Goal: Task Accomplishment & Management: Manage account settings

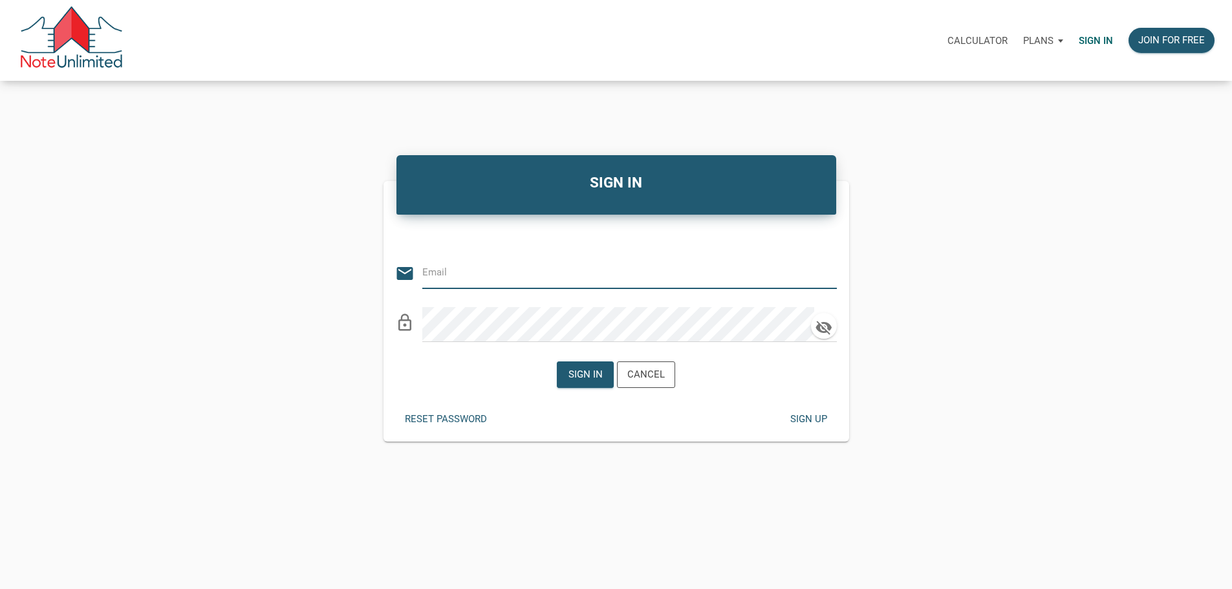
click at [528, 279] on input "email" at bounding box center [619, 272] width 395 height 29
type input "kendra@kendratoddgroup.com"
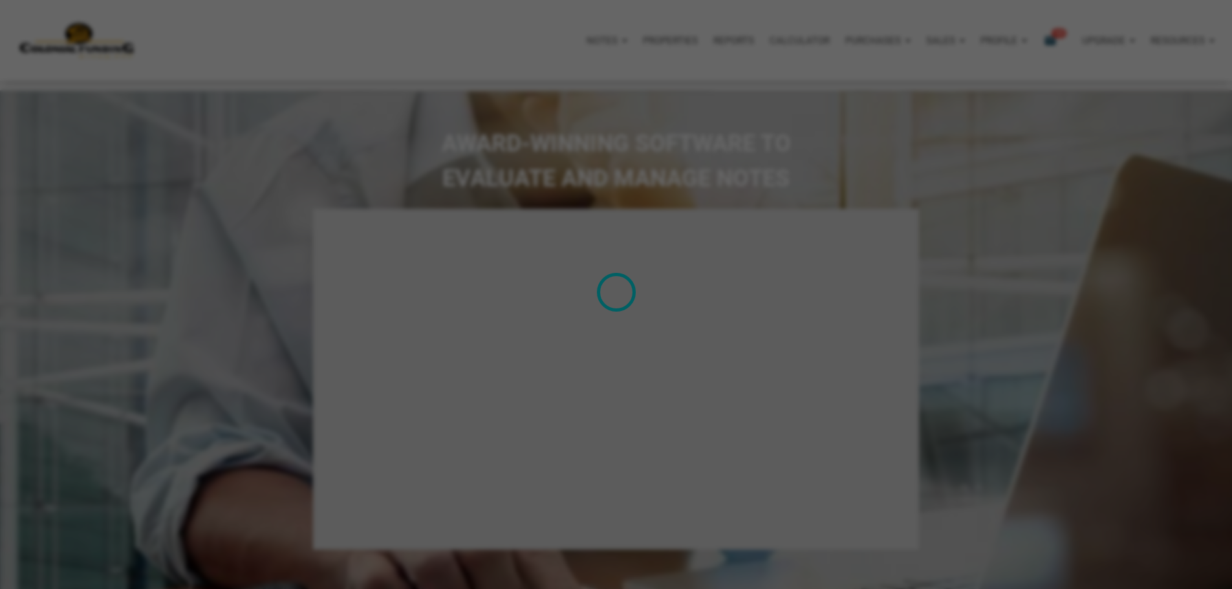
select select
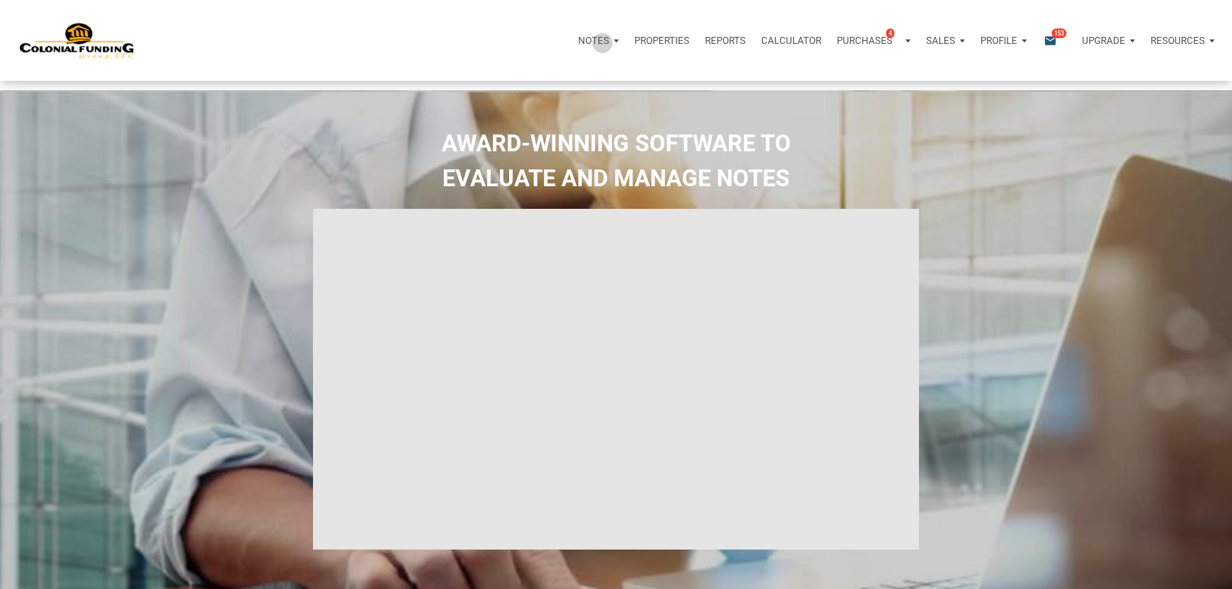
click at [578, 43] on p "Notes" at bounding box center [593, 41] width 31 height 12
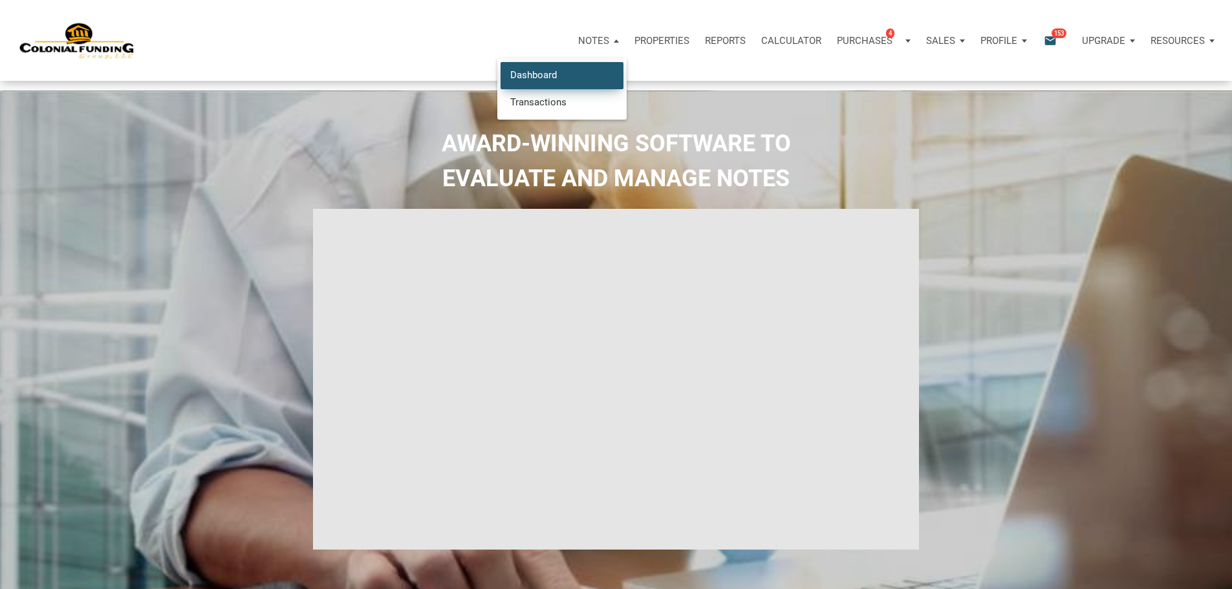
click at [501, 85] on link "Dashboard" at bounding box center [562, 75] width 123 height 27
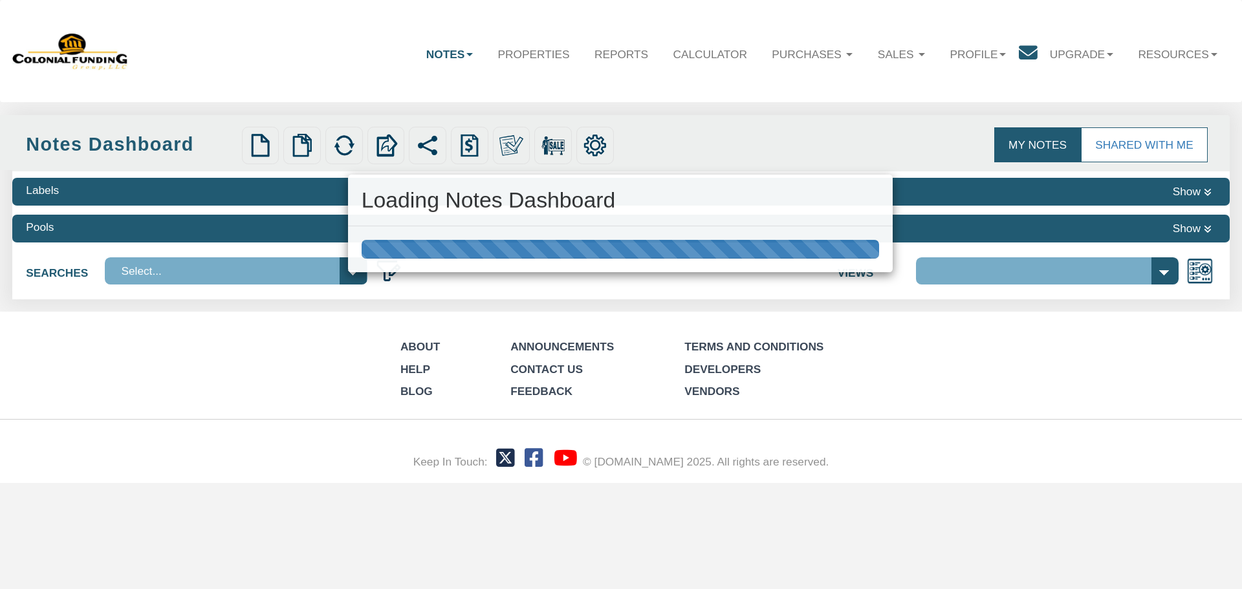
select select "316"
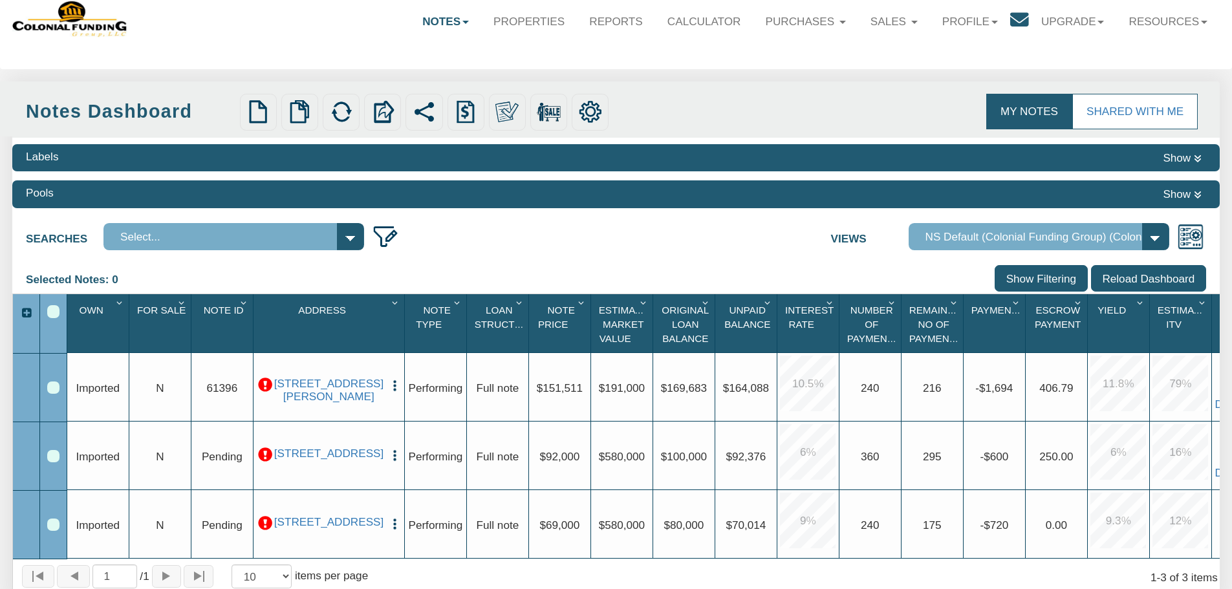
scroll to position [65, 0]
